Goal: Task Accomplishment & Management: Manage account settings

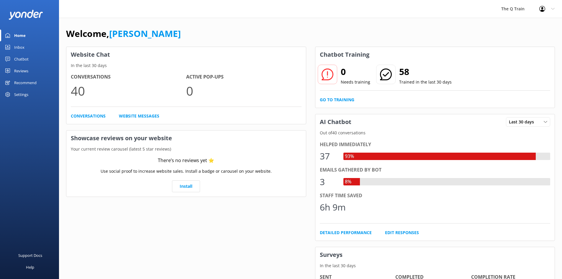
click at [26, 59] on div "Chatbot" at bounding box center [21, 59] width 14 height 12
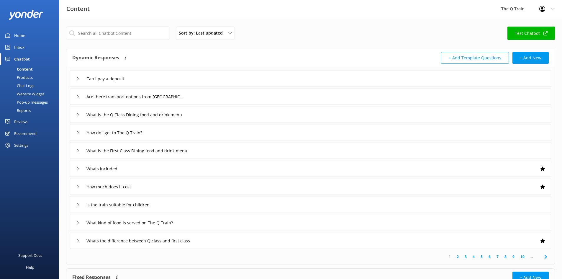
click at [26, 86] on div "Chat Logs" at bounding box center [19, 85] width 31 height 8
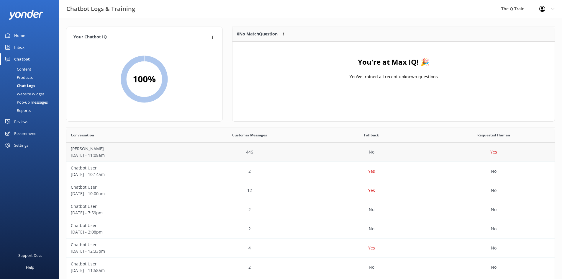
click at [101, 156] on p "[DATE] - 11:08am" at bounding box center [127, 155] width 113 height 6
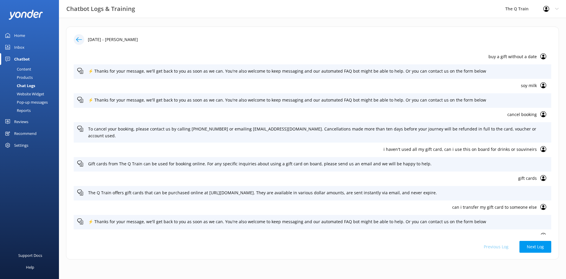
scroll to position [1210, 0]
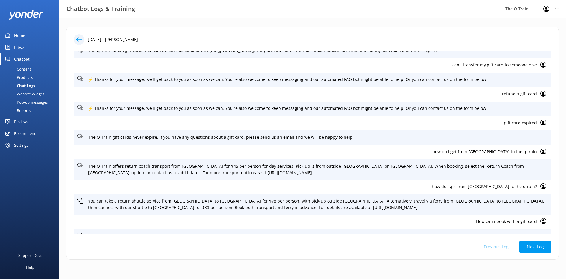
click at [22, 47] on div "Inbox" at bounding box center [19, 47] width 10 height 12
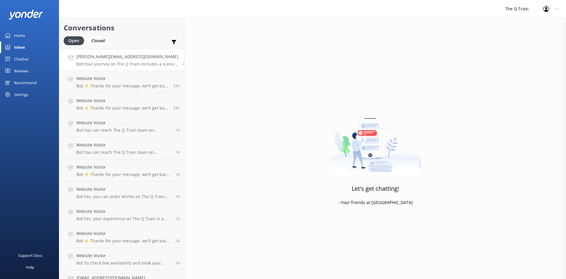
click at [109, 60] on h4 "[PERSON_NAME][EMAIL_ADDRESS][DOMAIN_NAME]" at bounding box center [127, 56] width 102 height 6
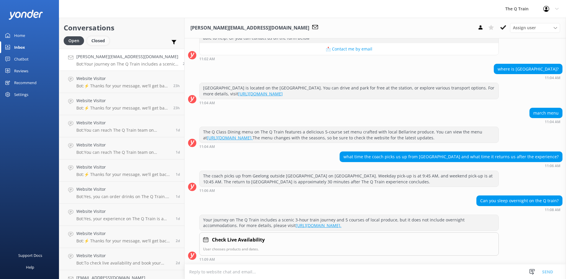
scroll to position [11850, 0]
click at [101, 81] on h4 "Website Visitor" at bounding box center [122, 78] width 93 height 6
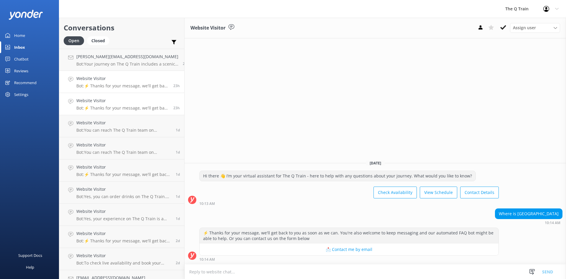
click at [103, 104] on h4 "Website Visitor" at bounding box center [122, 100] width 93 height 6
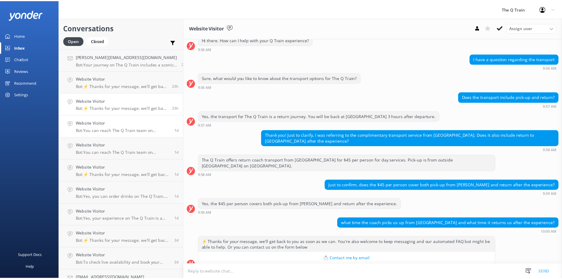
scroll to position [80, 0]
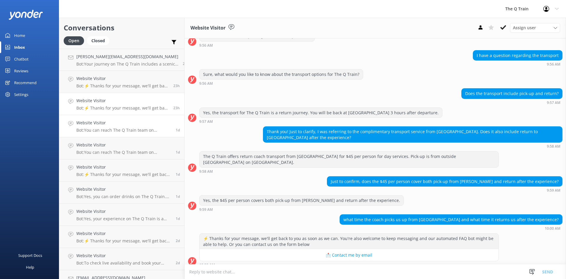
click at [103, 118] on link "Website Visitor Bot: You can reach The Q Train team on [PHONE_NUMBER] or email …" at bounding box center [121, 126] width 125 height 22
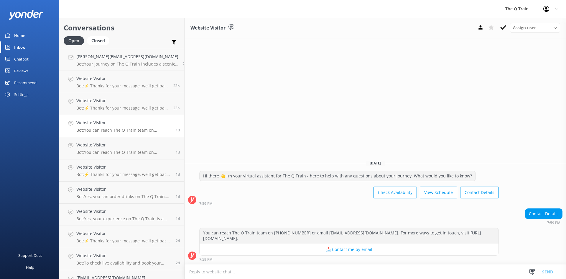
click at [24, 33] on div "Home" at bounding box center [19, 36] width 11 height 12
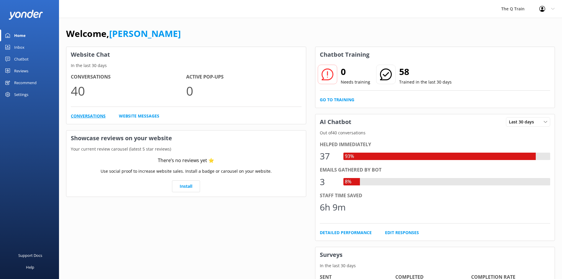
click at [99, 116] on link "Conversations" at bounding box center [88, 116] width 35 height 6
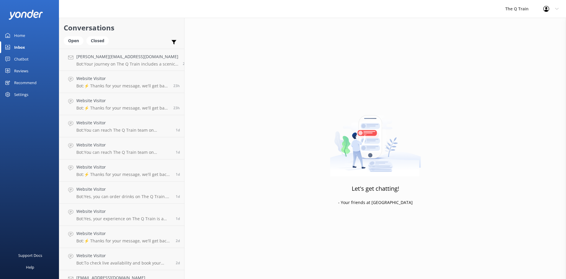
click at [20, 36] on div "Home" at bounding box center [19, 36] width 11 height 12
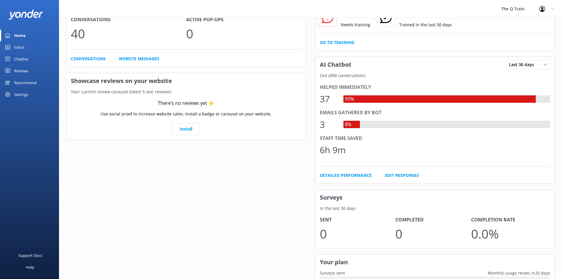
scroll to position [109, 0]
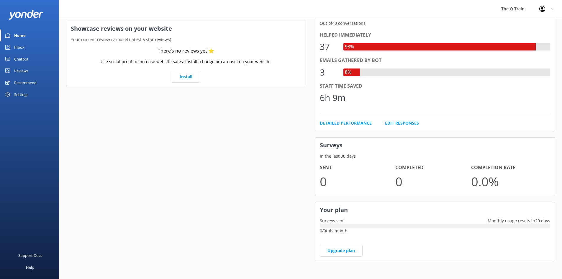
click at [339, 122] on link "Detailed Performance" at bounding box center [346, 123] width 52 height 6
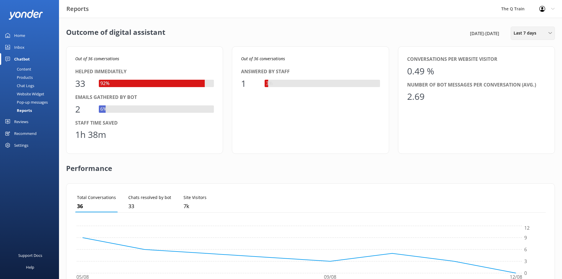
click at [530, 36] on span "Last 7 days" at bounding box center [527, 33] width 26 height 6
click at [520, 60] on div "Last 30 days" at bounding box center [524, 59] width 21 height 6
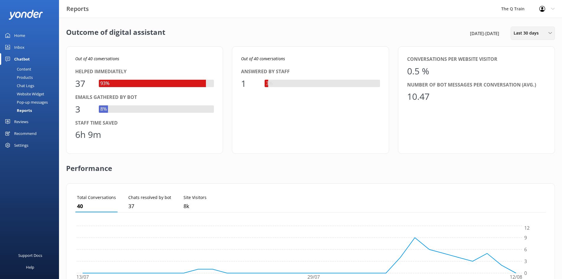
click at [522, 33] on span "Last 30 days" at bounding box center [528, 33] width 29 height 6
click at [527, 48] on div "Last 7 days" at bounding box center [523, 47] width 19 height 6
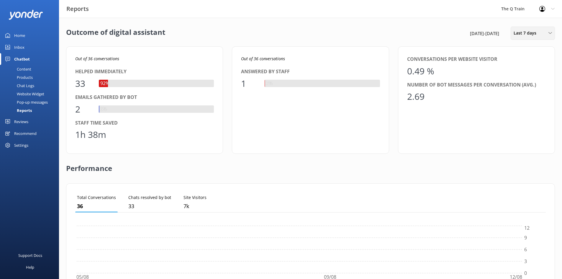
scroll to position [55, 466]
click at [527, 35] on span "Last 7 days" at bounding box center [527, 33] width 26 height 6
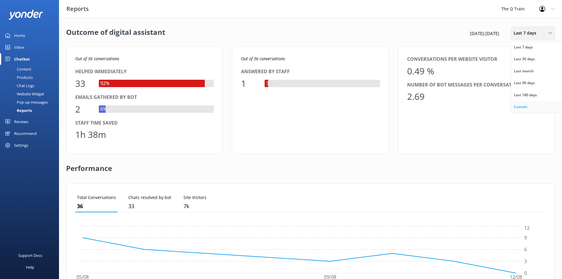
click at [519, 109] on div "Custom" at bounding box center [520, 107] width 13 height 6
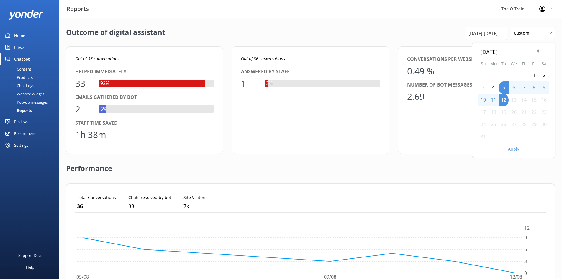
click at [432, 24] on div "Outcome of digital assistant [DATE] Su Mo Tu We Th Fr Sa 1 2 3 4 5 6 7 8 9 10 1…" at bounding box center [310, 215] width 503 height 394
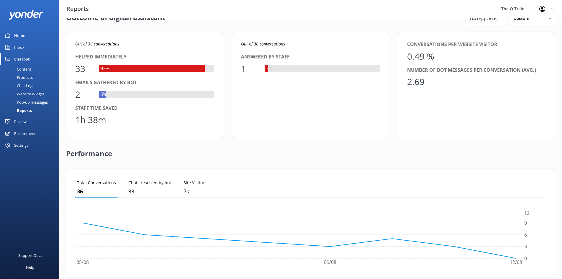
scroll to position [0, 0]
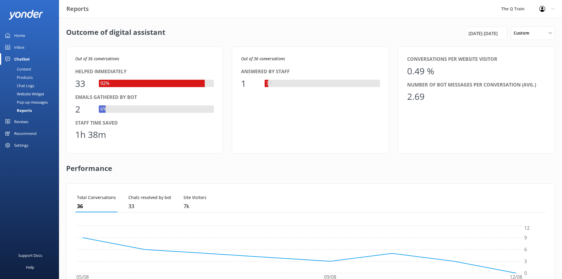
click at [17, 36] on div "Home" at bounding box center [19, 36] width 11 height 12
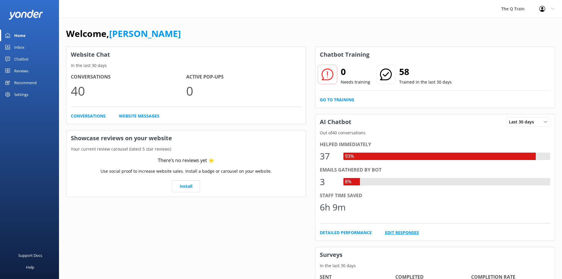
click at [409, 232] on link "Edit Responses" at bounding box center [402, 232] width 34 height 6
